Goal: Information Seeking & Learning: Find specific fact

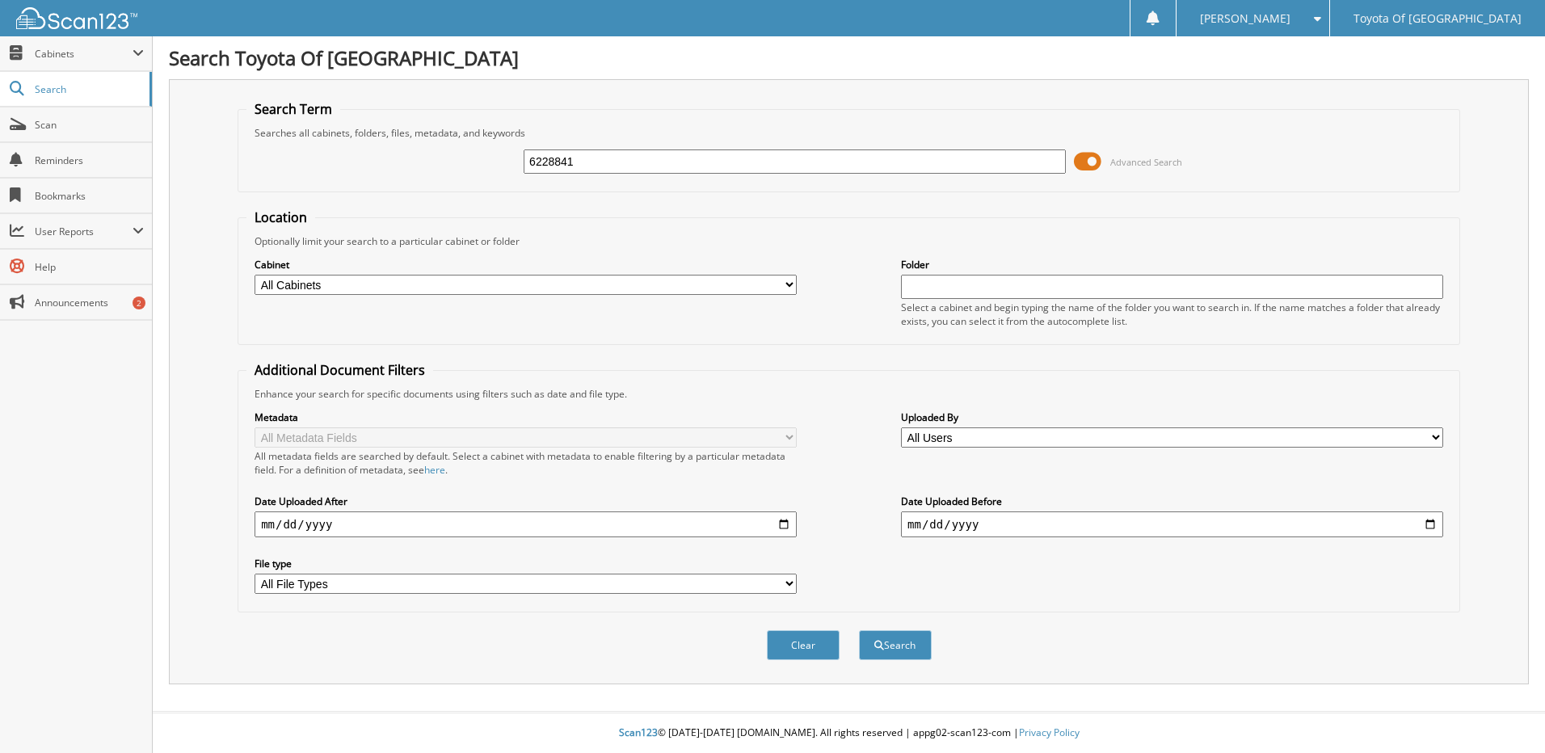
type input "6228841"
click at [859, 630] on button "Search" at bounding box center [895, 645] width 73 height 30
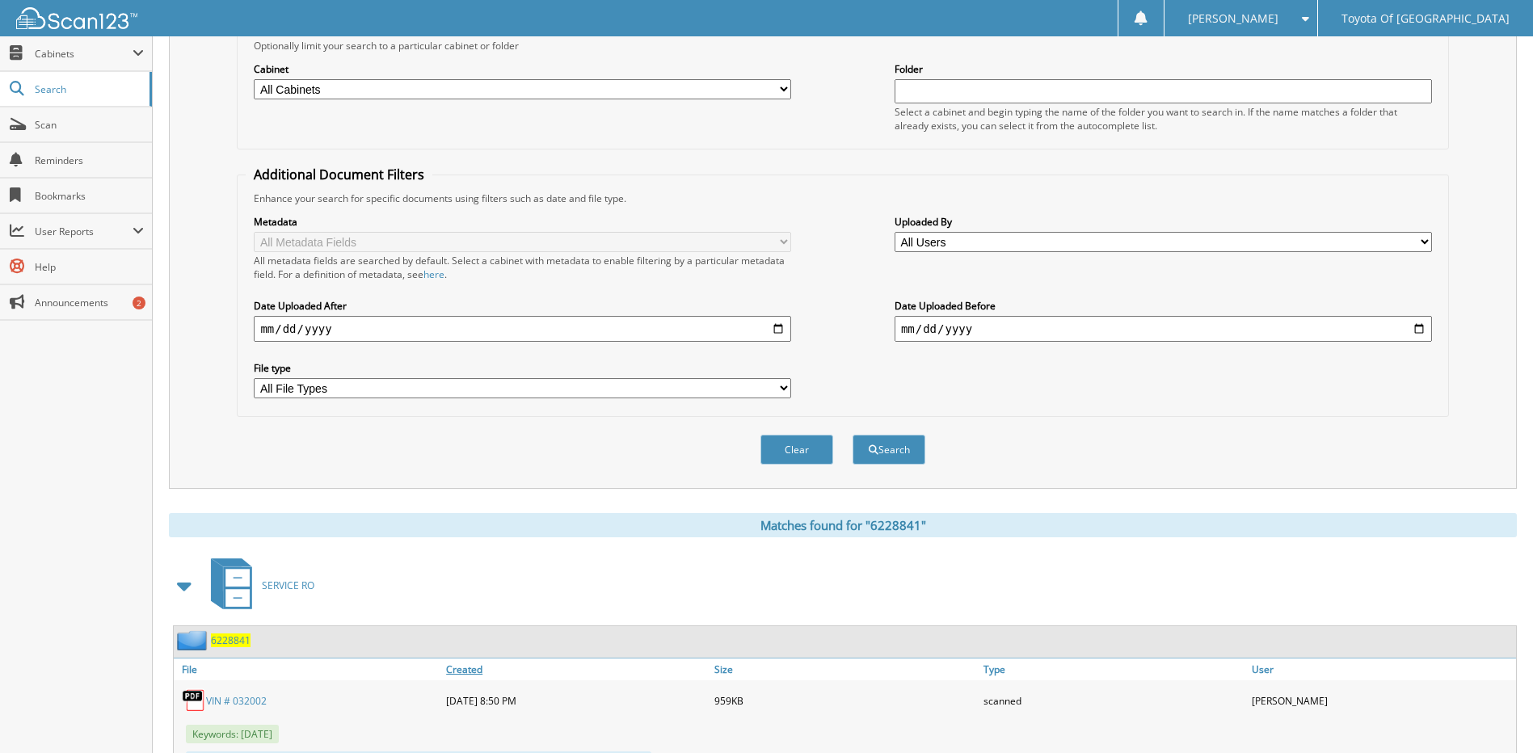
scroll to position [276, 0]
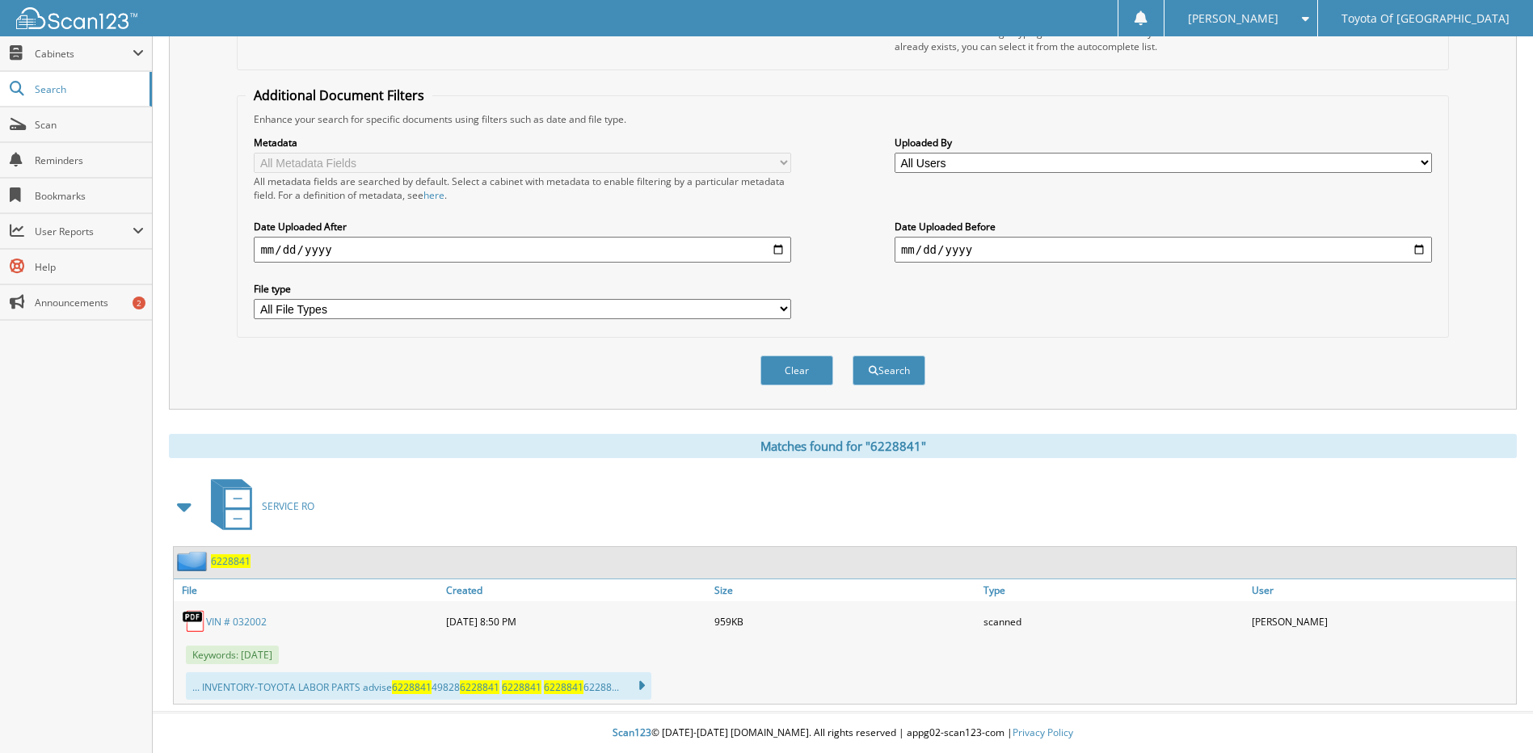
click at [236, 564] on span "6228841" at bounding box center [231, 561] width 40 height 14
